Goal: Task Accomplishment & Management: Use online tool/utility

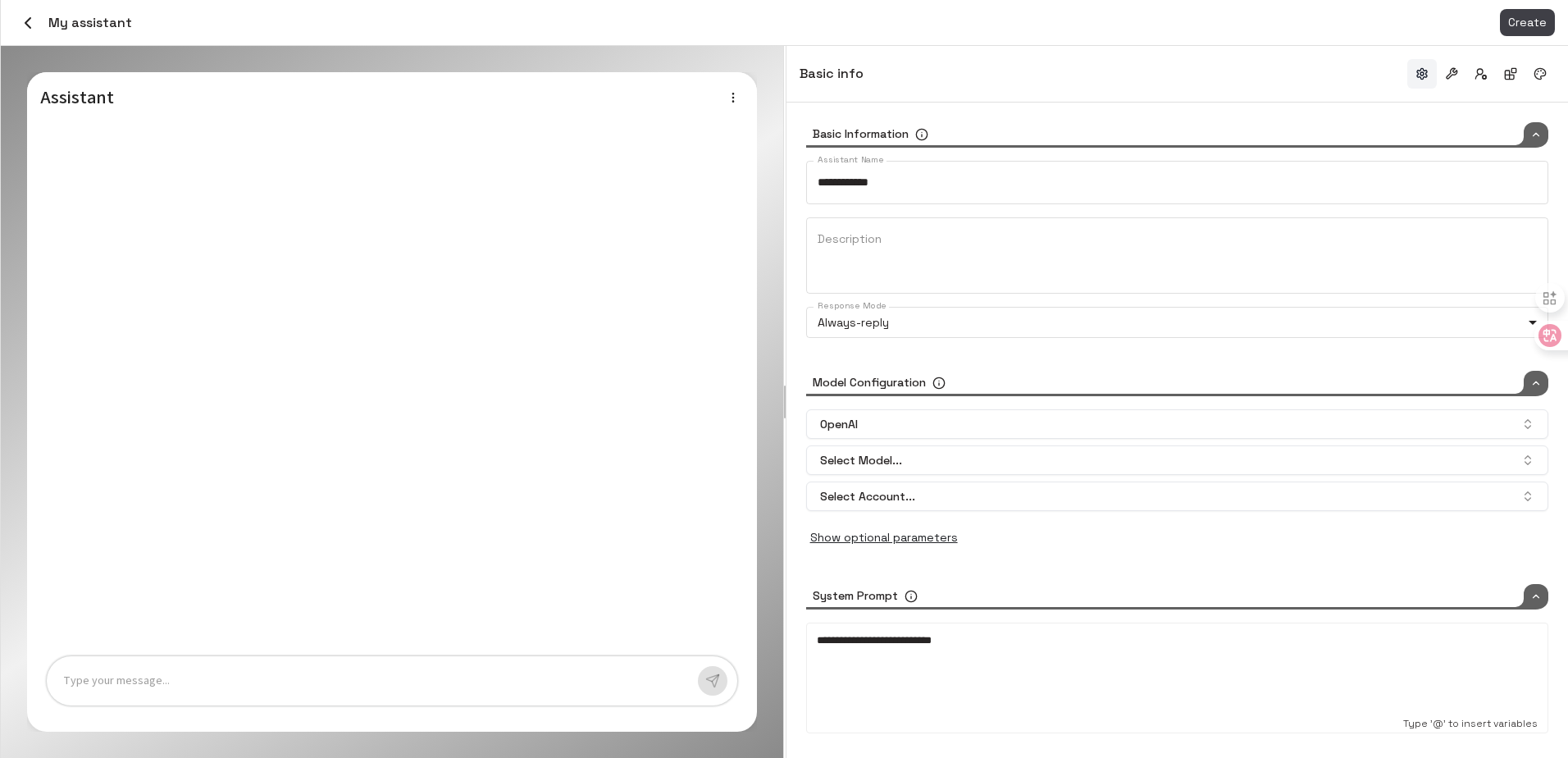
type input "*****"
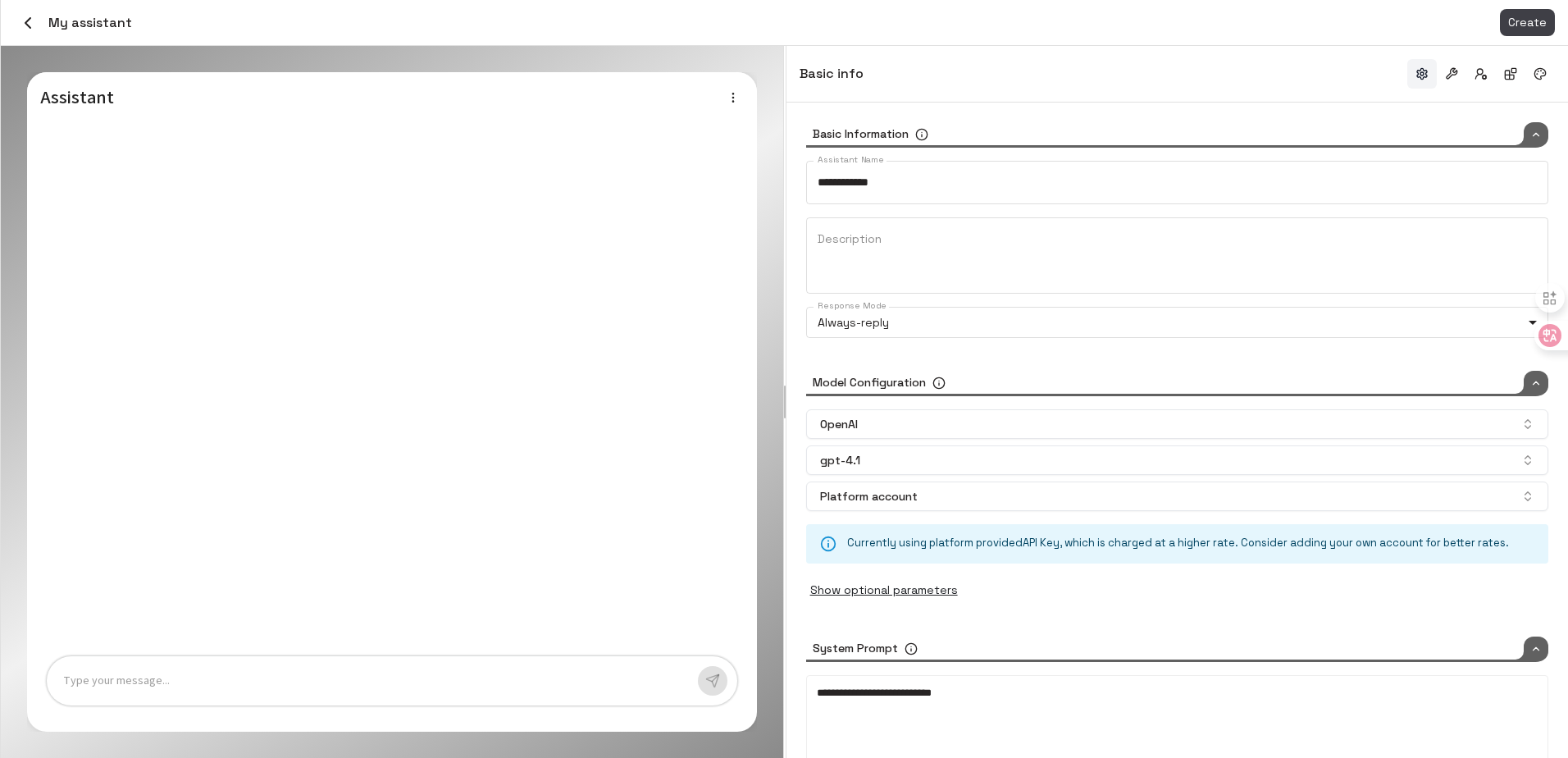
click at [32, 20] on icon "button" at bounding box center [28, 22] width 19 height 19
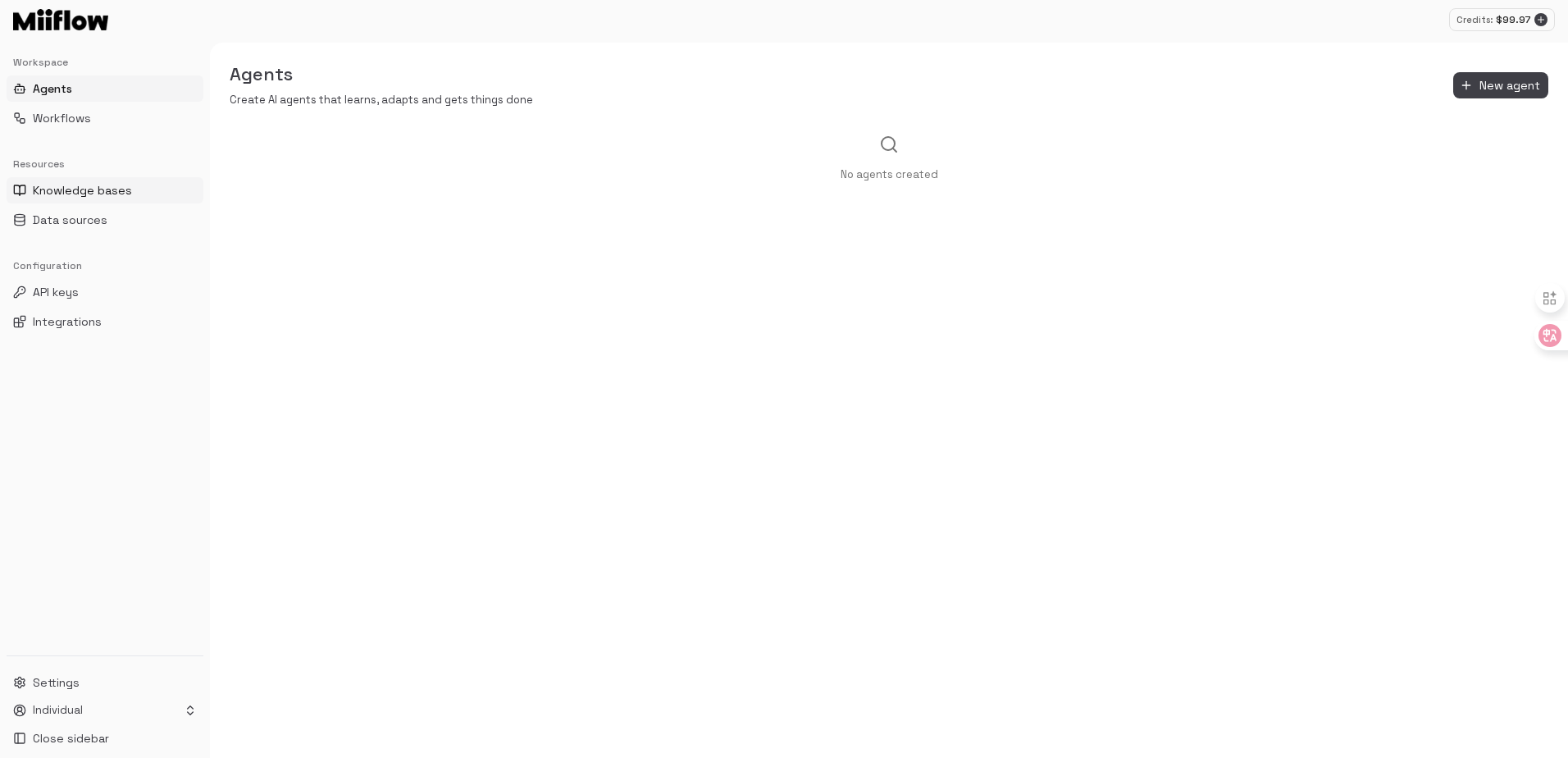
click at [103, 184] on span "Knowledge bases" at bounding box center [82, 190] width 99 height 17
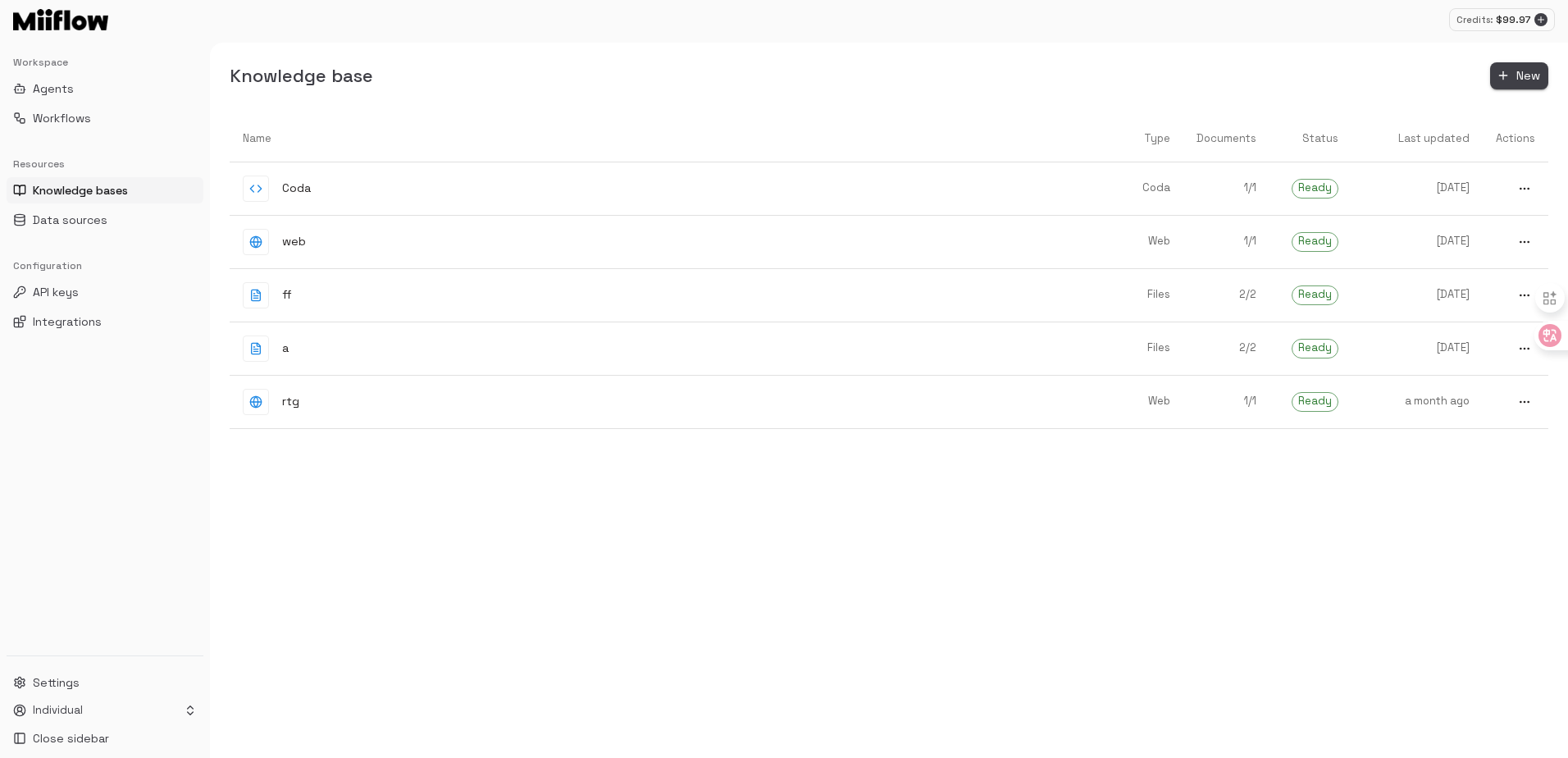
click at [1513, 71] on button "New" at bounding box center [1519, 75] width 58 height 27
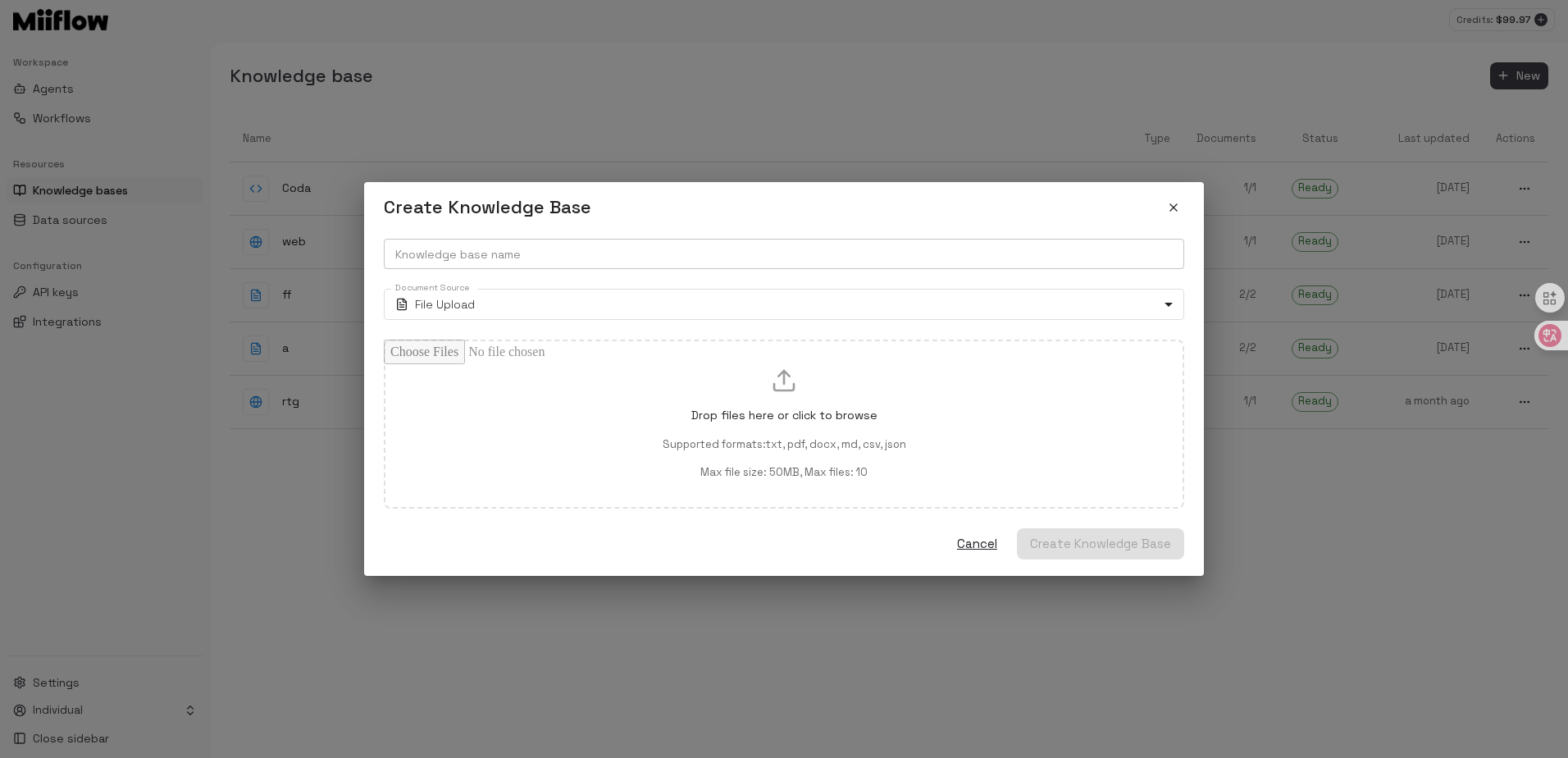
click at [640, 251] on input "Knowledge base name" at bounding box center [784, 253] width 800 height 31
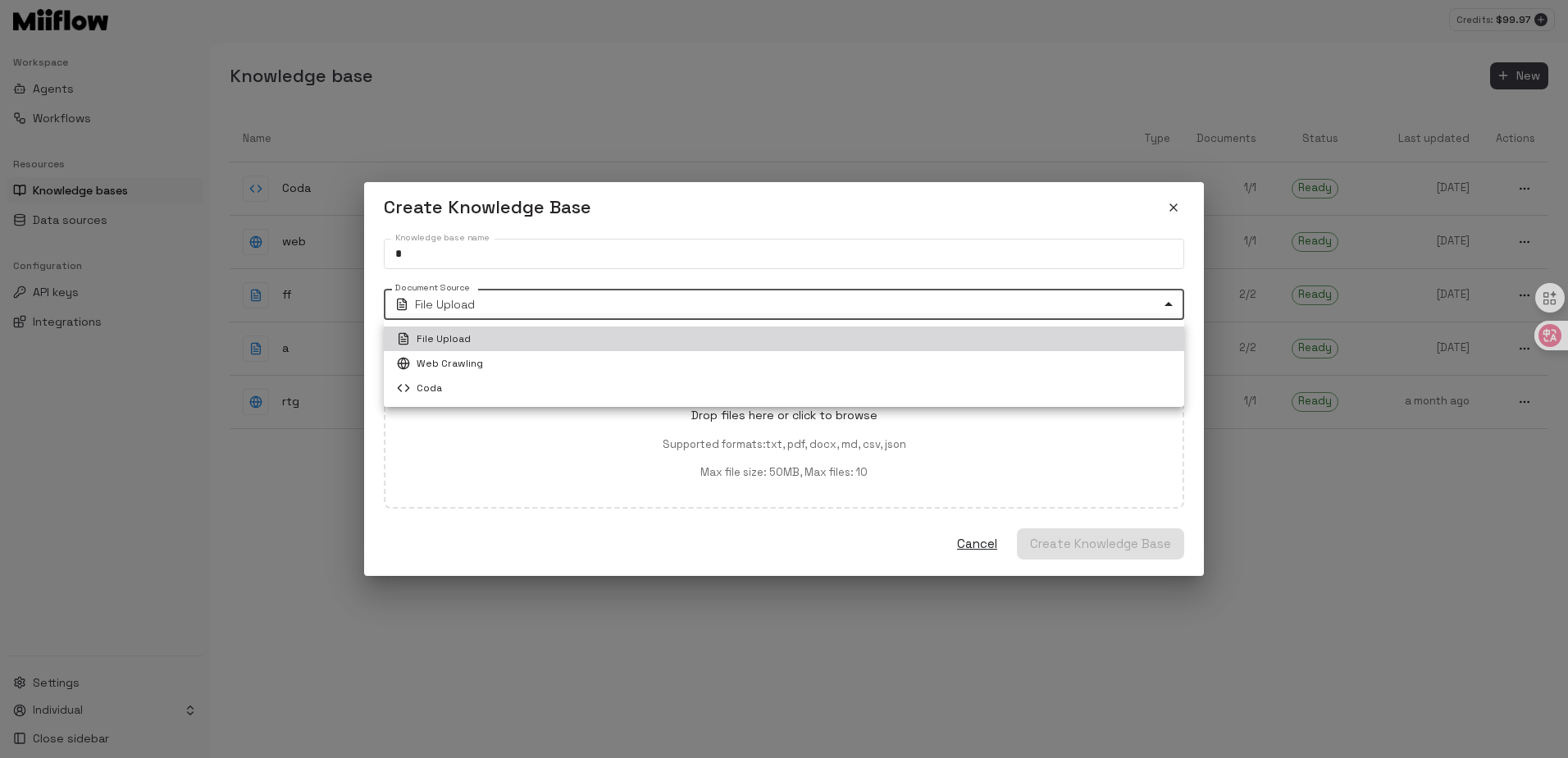
click at [588, 303] on body "Credits: $ 99.97 Workspace Agents Workflows Resources Knowledge bases Data sour…" at bounding box center [784, 379] width 1568 height 758
click at [501, 253] on div at bounding box center [784, 379] width 1568 height 758
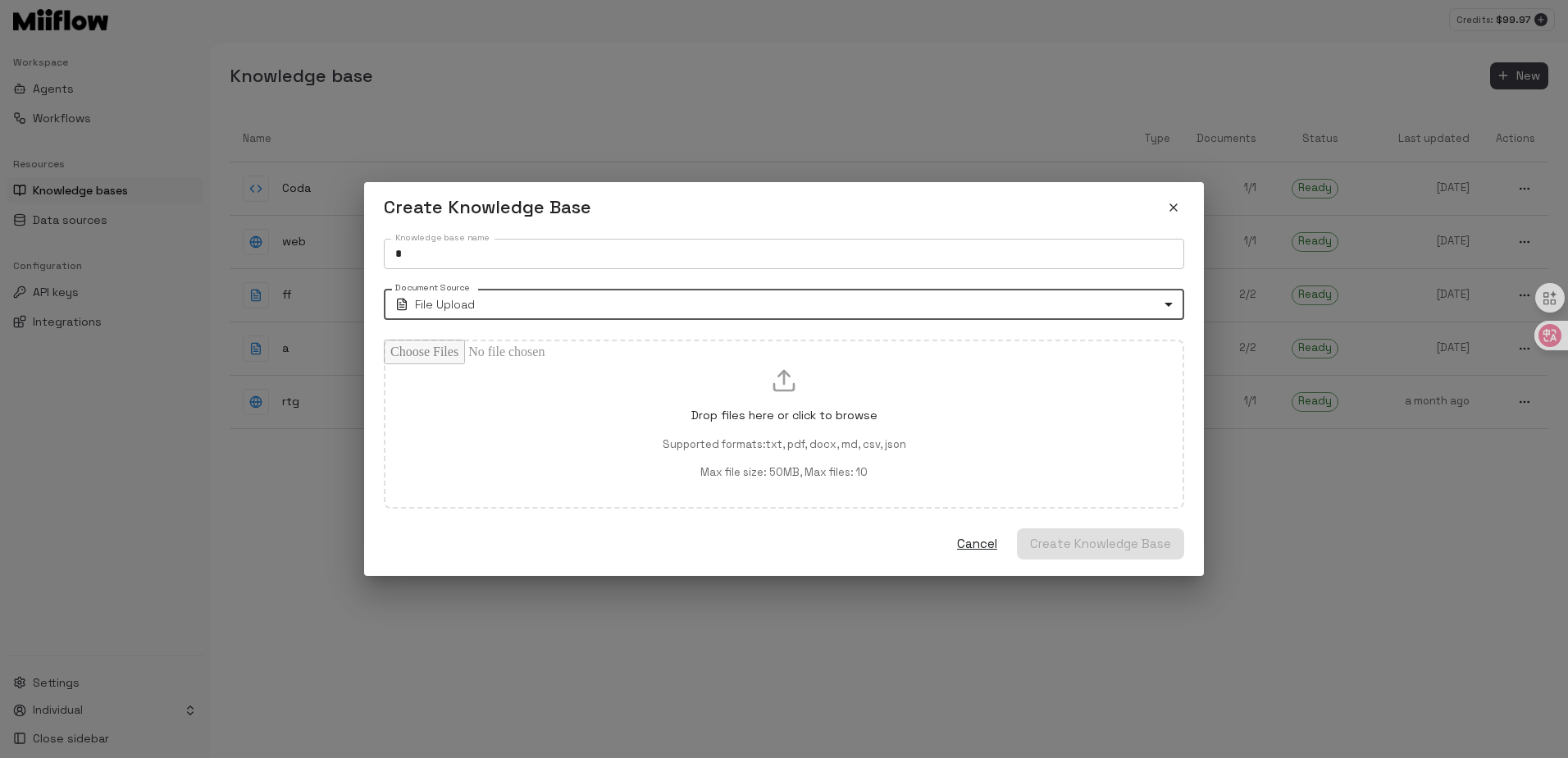
click at [510, 246] on input "*" at bounding box center [784, 253] width 800 height 31
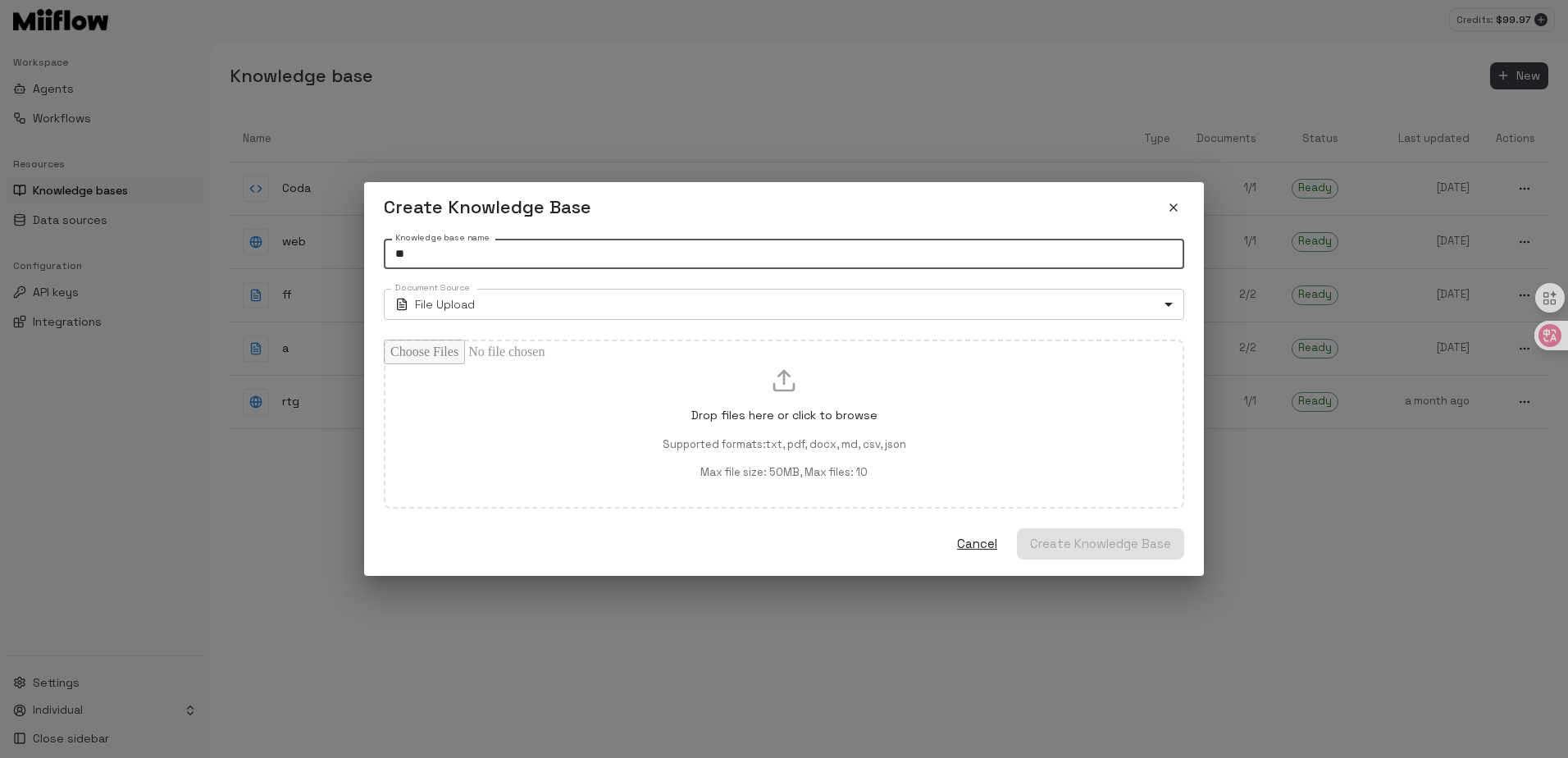
type input "**"
click at [508, 313] on body "Credits: $ 99.97 Workspace Agents Workflows Resources Knowledge bases Data sour…" at bounding box center [784, 379] width 1568 height 758
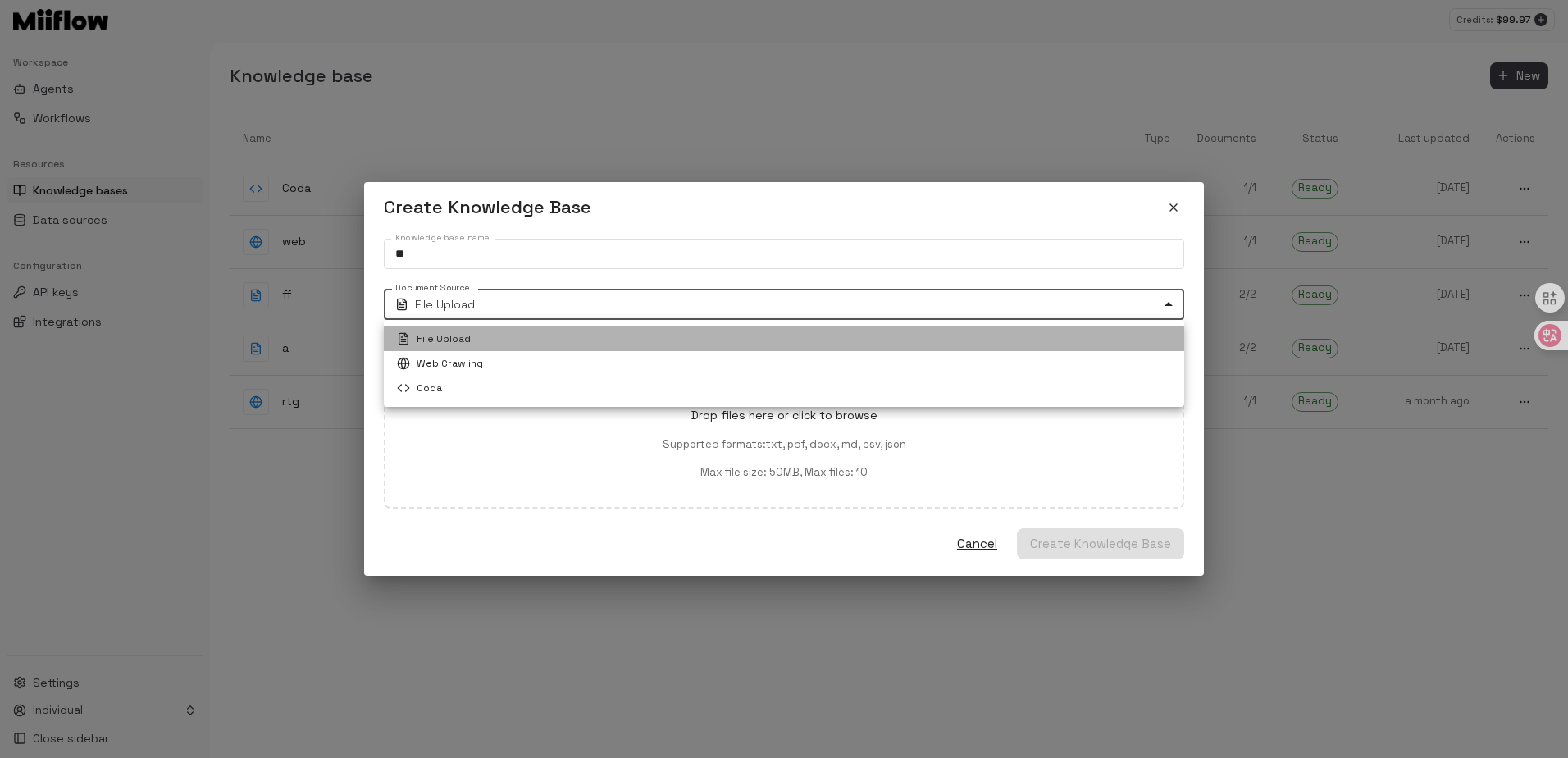
click at [509, 340] on li "File Upload" at bounding box center [784, 338] width 800 height 25
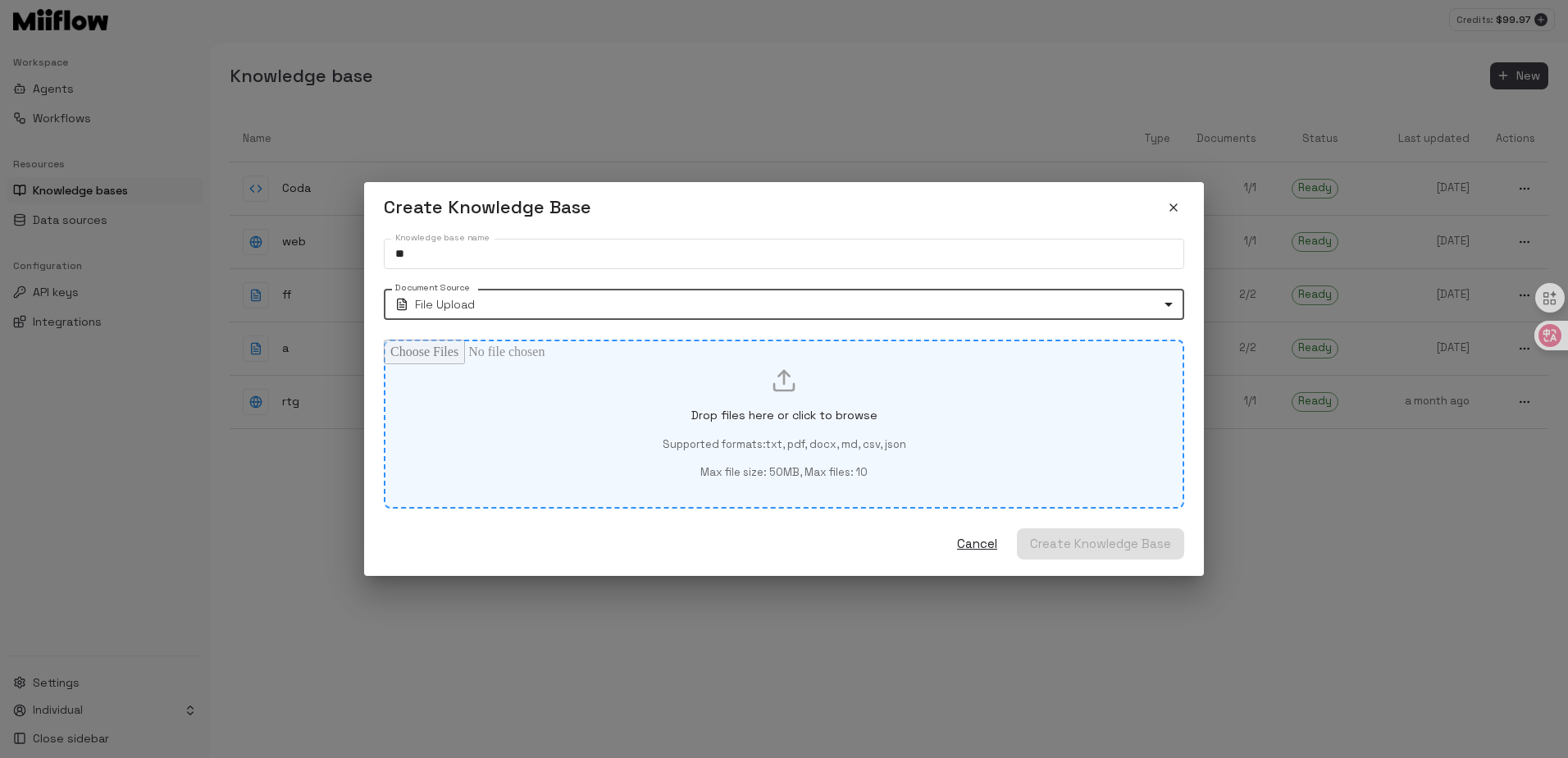
click at [724, 419] on p "Drop files here or click to browse" at bounding box center [784, 415] width 187 height 18
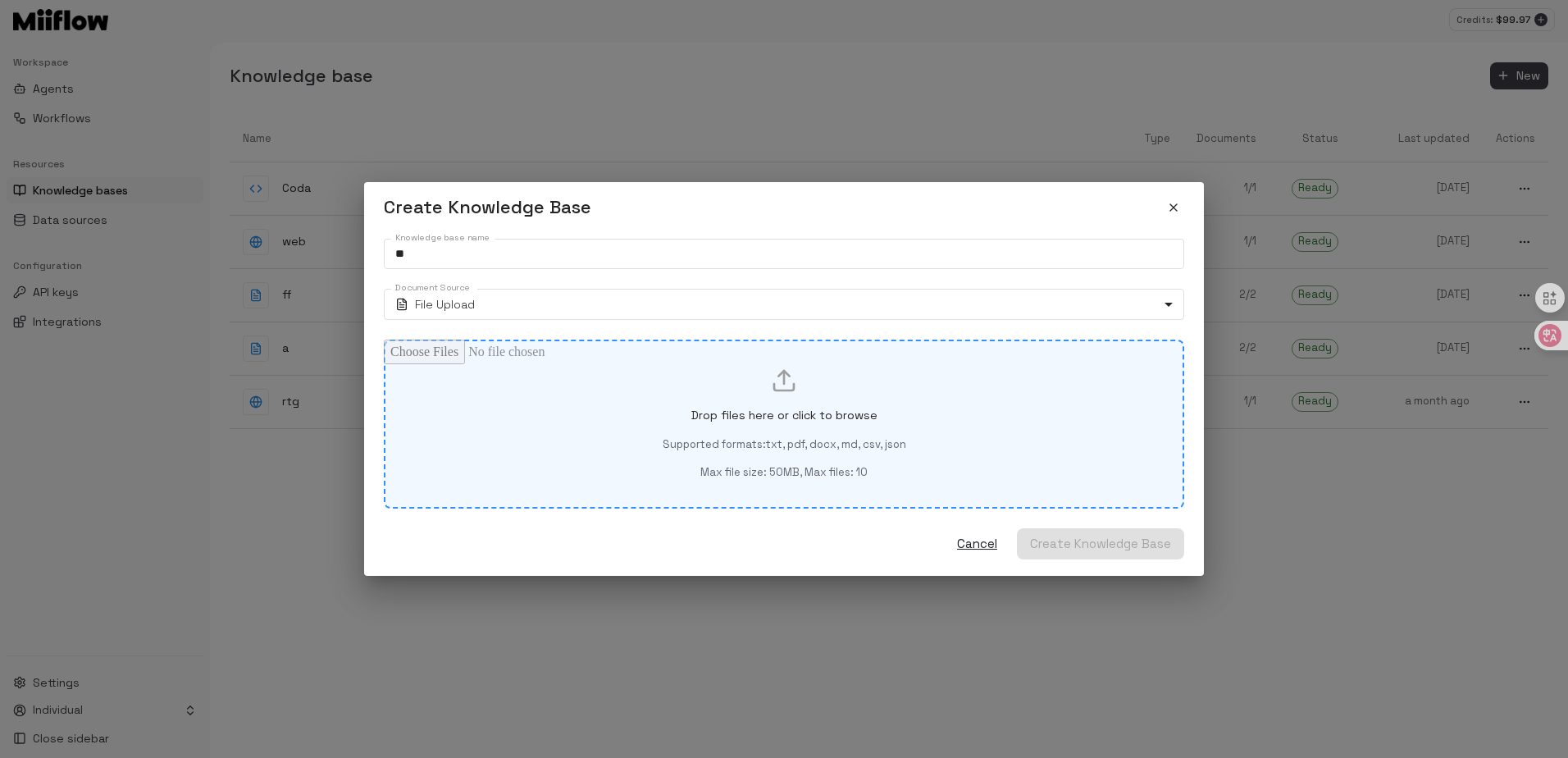
type input "**********"
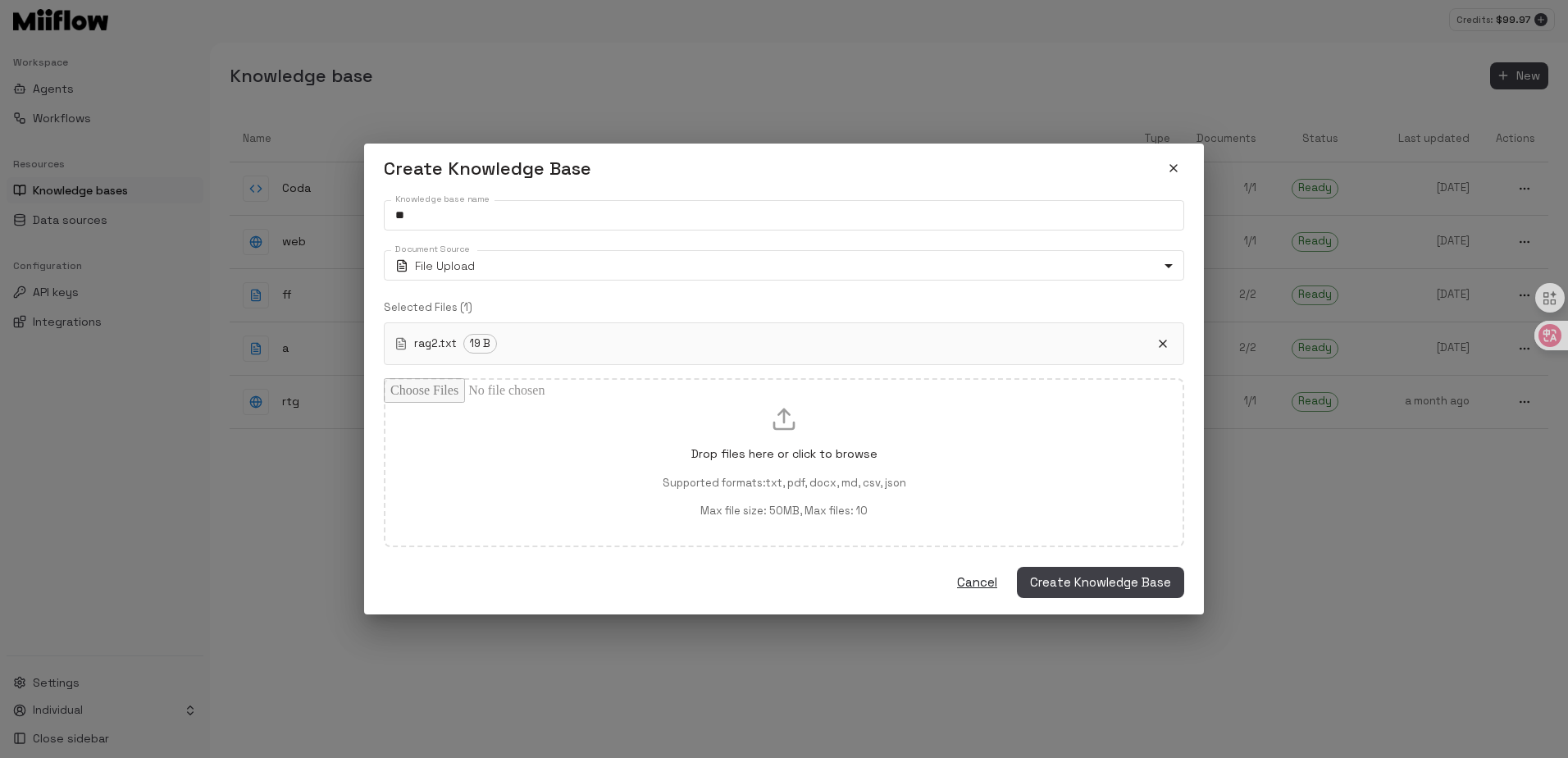
click at [1085, 574] on span "Create Knowledge Base" at bounding box center [1100, 582] width 141 height 21
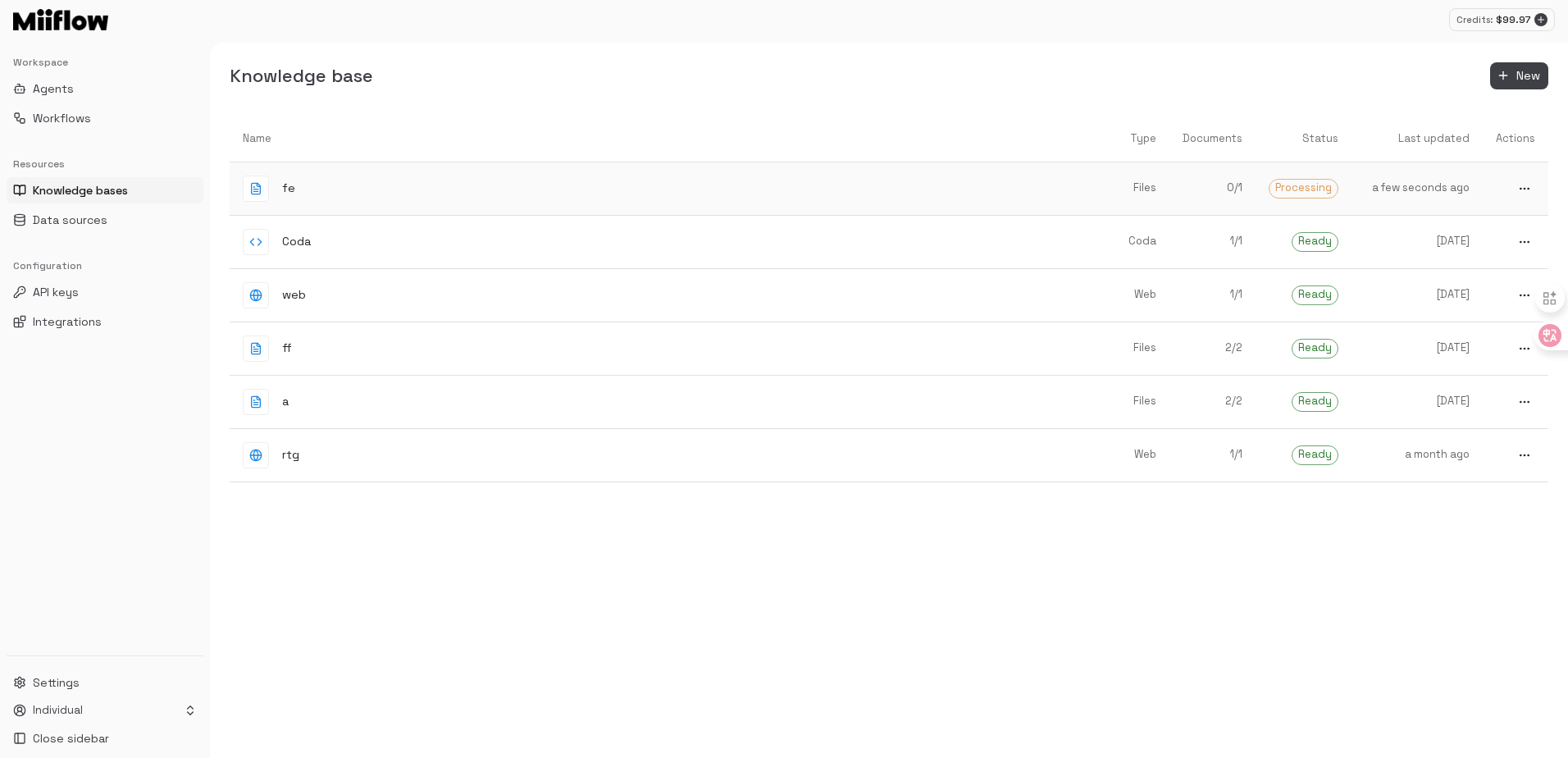
click at [716, 187] on div "fe" at bounding box center [659, 189] width 832 height 26
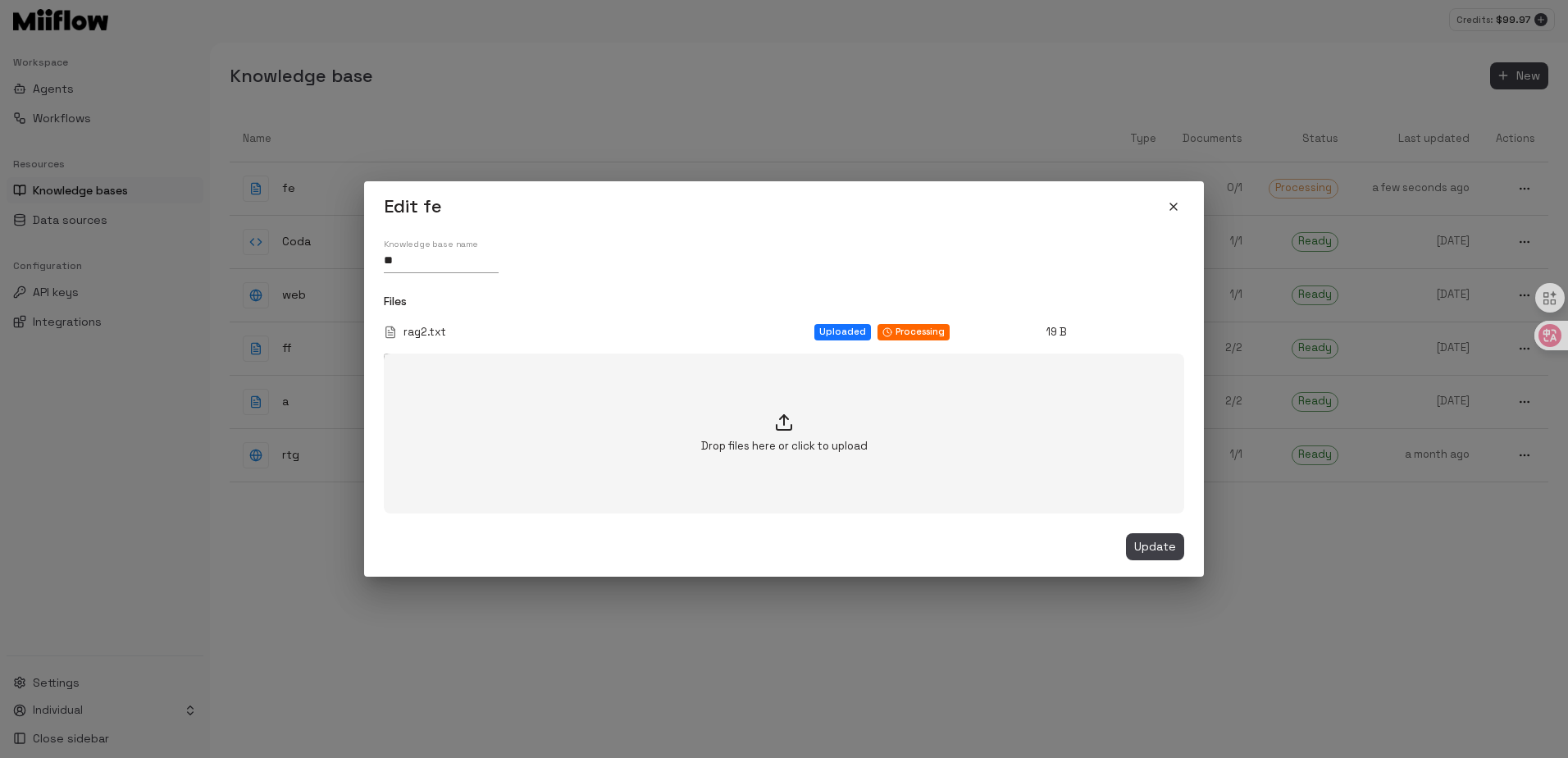
click at [1169, 208] on icon "close" at bounding box center [1173, 207] width 13 height 13
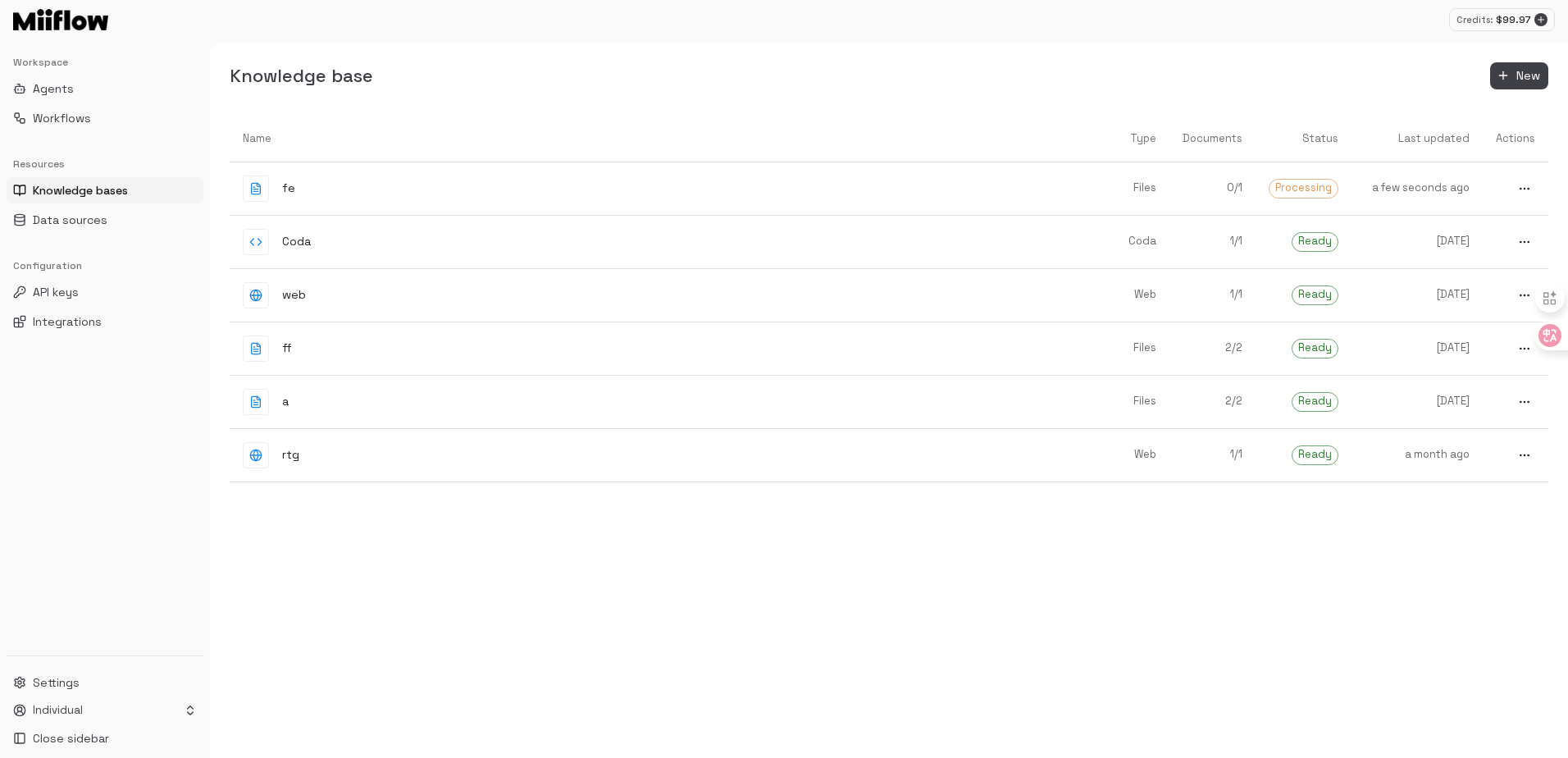
click at [1036, 99] on div "Knowledge base New Name Type Documents Status Last updated Actions fe Files 0 /…" at bounding box center [889, 400] width 1358 height 715
